Goal: Navigation & Orientation: Find specific page/section

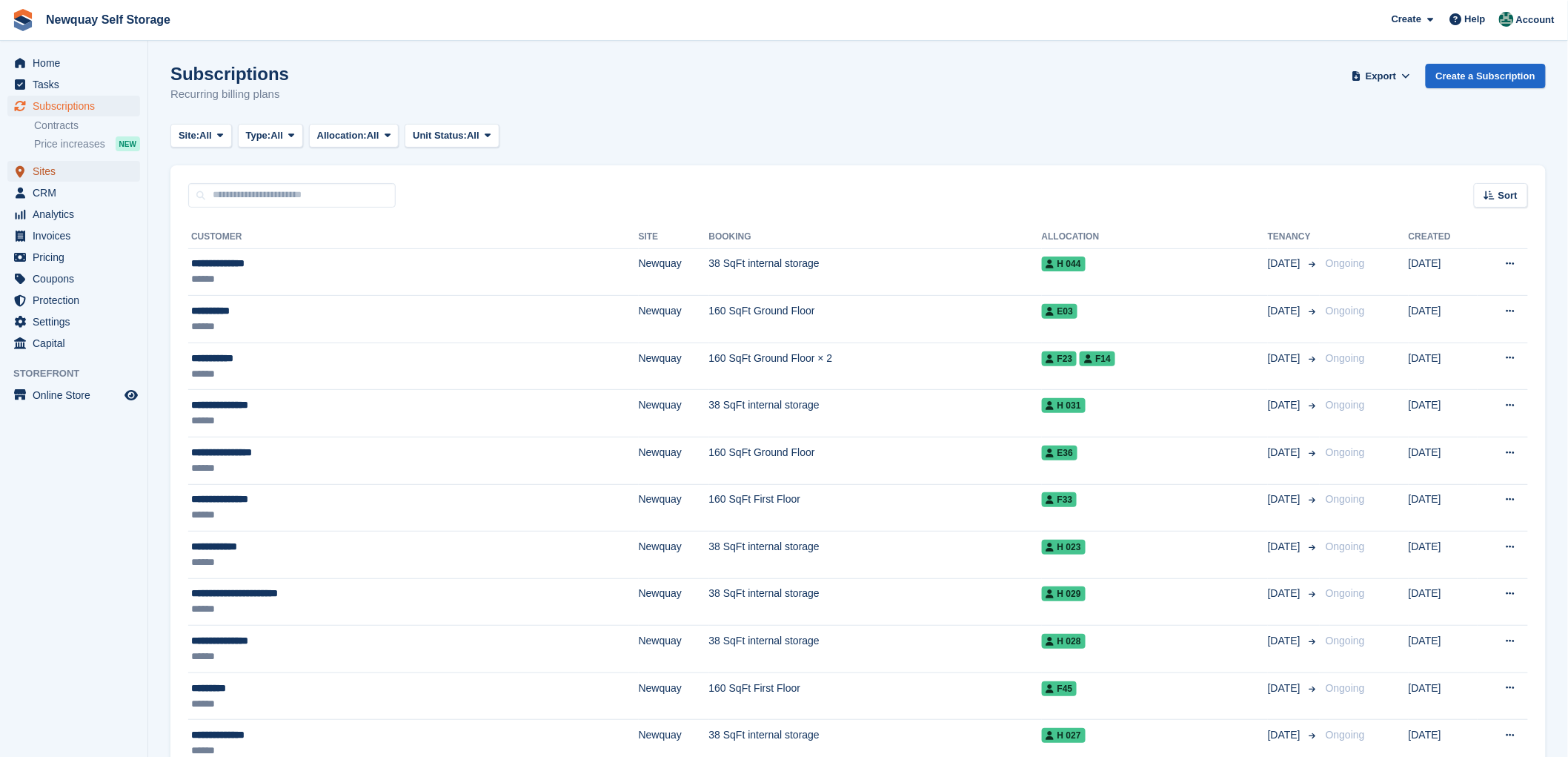
click at [47, 168] on span "Sites" at bounding box center [77, 171] width 89 height 21
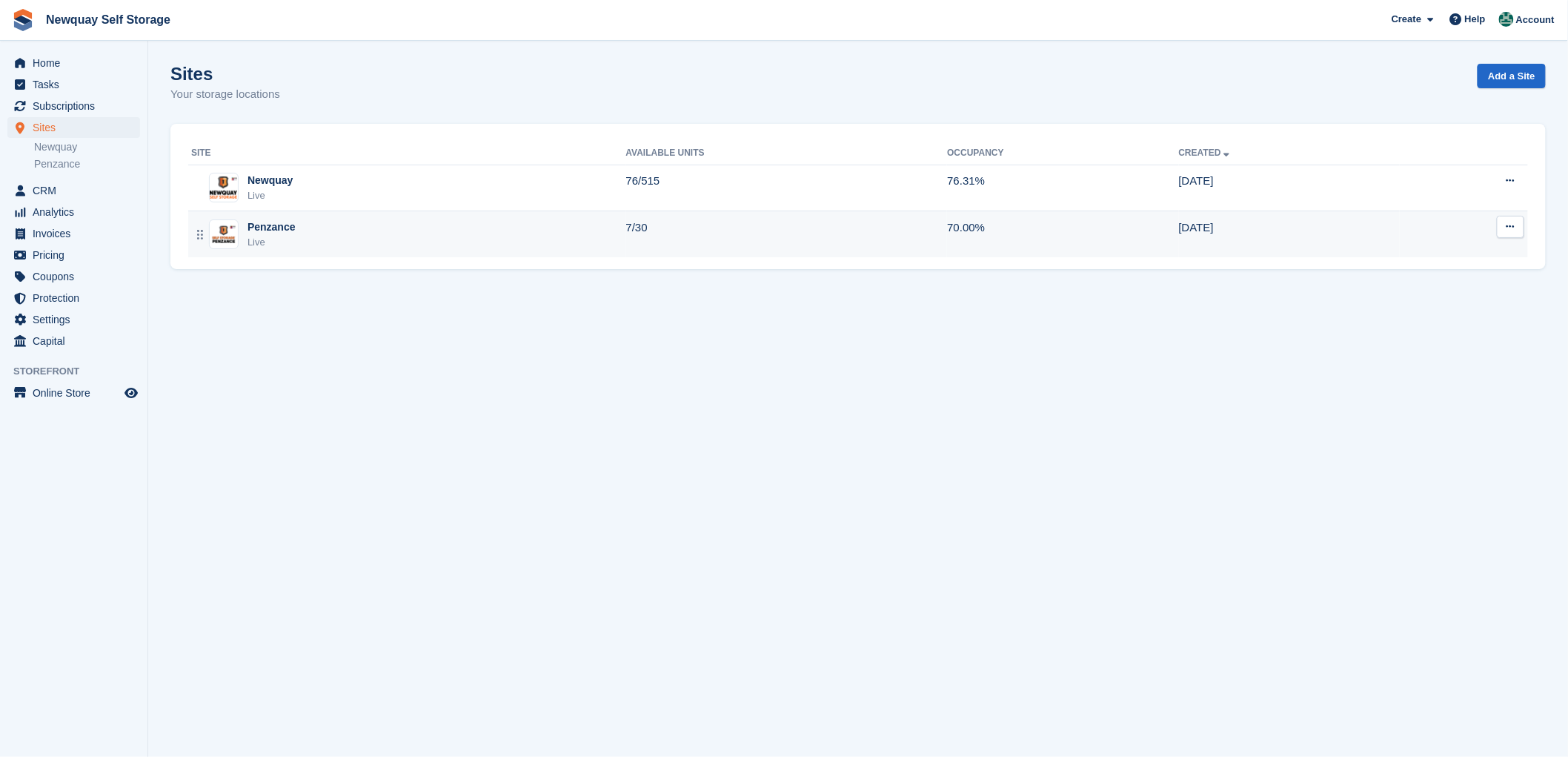
click at [269, 228] on div "Penzance" at bounding box center [271, 227] width 48 height 15
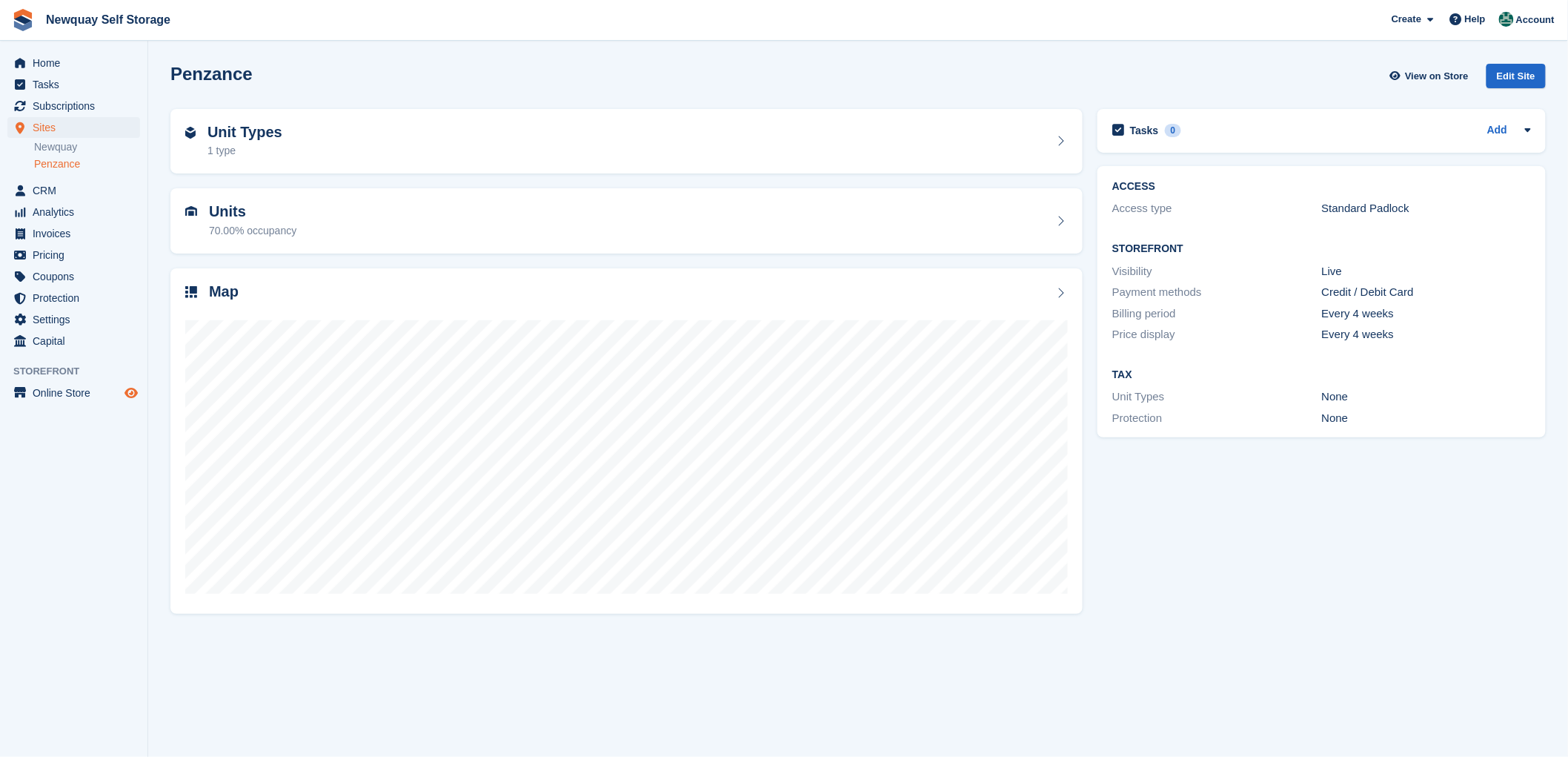
click at [126, 389] on icon "Preview store" at bounding box center [132, 393] width 14 height 12
